Goal: Browse casually: Explore the website without a specific task or goal

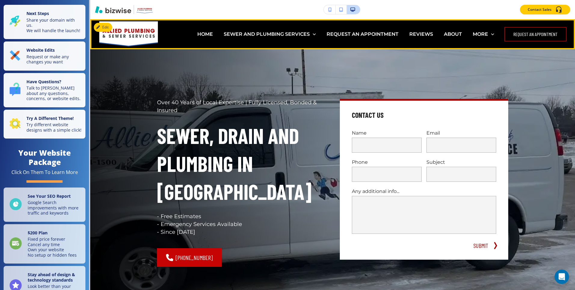
click at [458, 37] on p "ABOUT" at bounding box center [453, 34] width 18 height 7
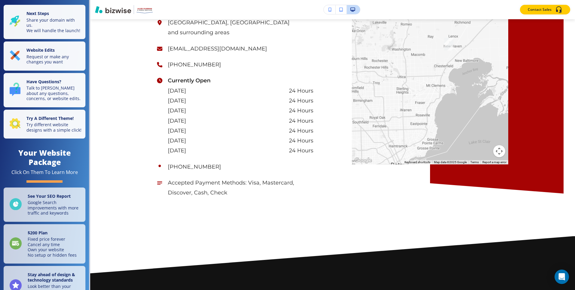
scroll to position [1046, 0]
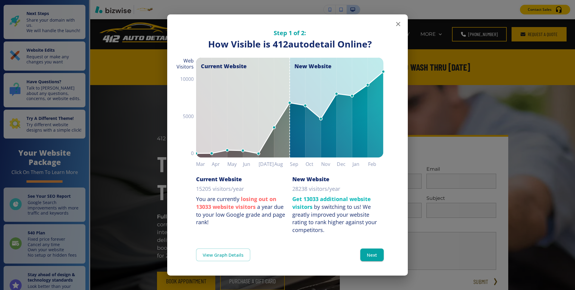
click at [405, 25] on div "Step 1 of 2: How Visible are You Online? How Visible is 412autodetail Online? C…" at bounding box center [287, 124] width 241 height 220
click at [401, 25] on icon "button" at bounding box center [398, 23] width 7 height 7
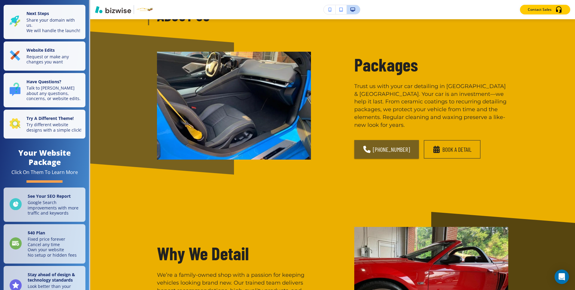
scroll to position [565, 0]
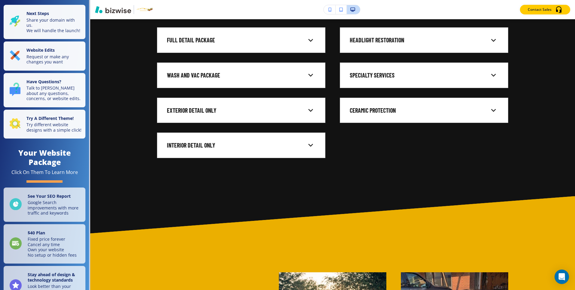
scroll to position [1304, 0]
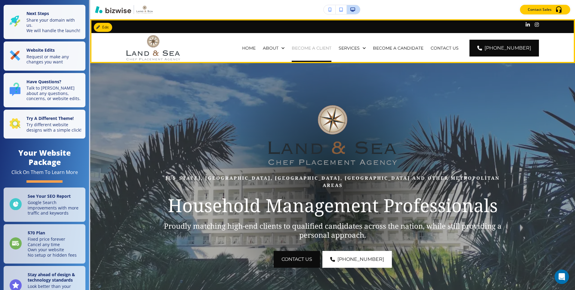
click at [331, 48] on p "BECOME A CLIENT" at bounding box center [312, 48] width 40 height 6
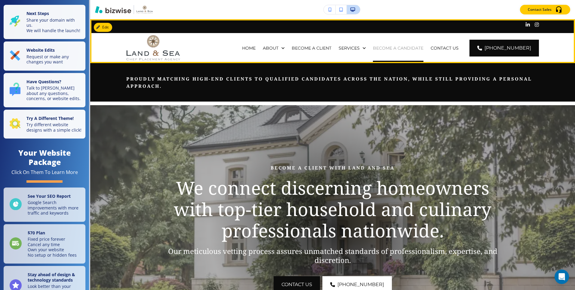
click at [417, 49] on p "BECOME A CANDIDATE" at bounding box center [398, 48] width 51 height 6
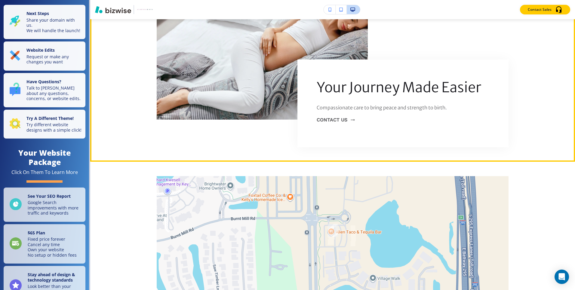
scroll to position [2101, 0]
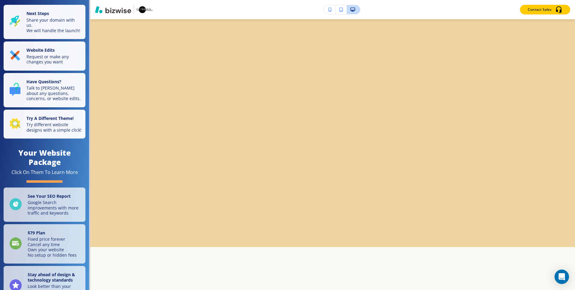
scroll to position [875, 0]
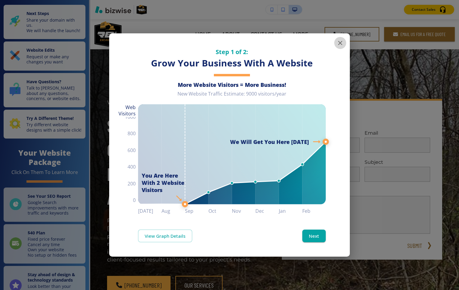
click at [339, 45] on icon "button" at bounding box center [340, 42] width 7 height 7
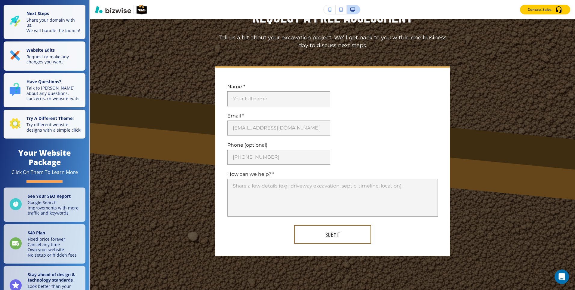
scroll to position [2413, 0]
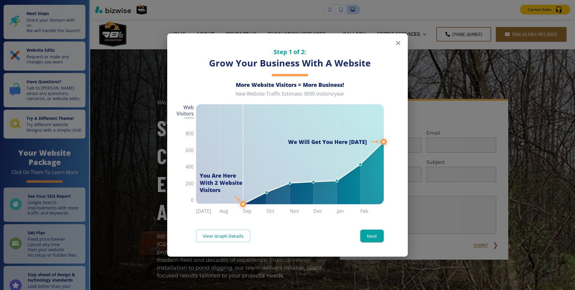
click at [399, 39] on icon "button" at bounding box center [398, 42] width 7 height 7
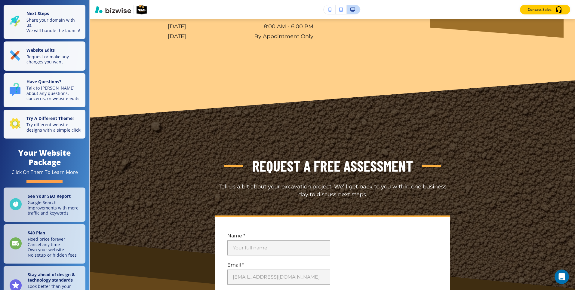
scroll to position [2424, 0]
